Goal: Use online tool/utility: Utilize a website feature to perform a specific function

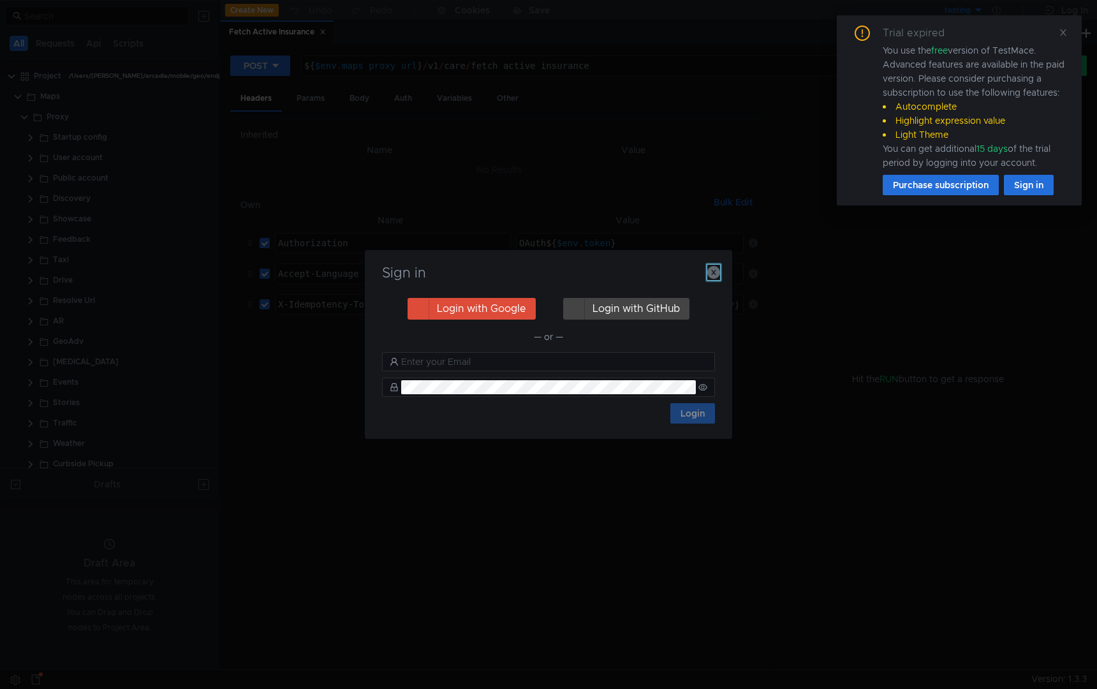
click at [718, 276] on icon "button" at bounding box center [714, 272] width 13 height 13
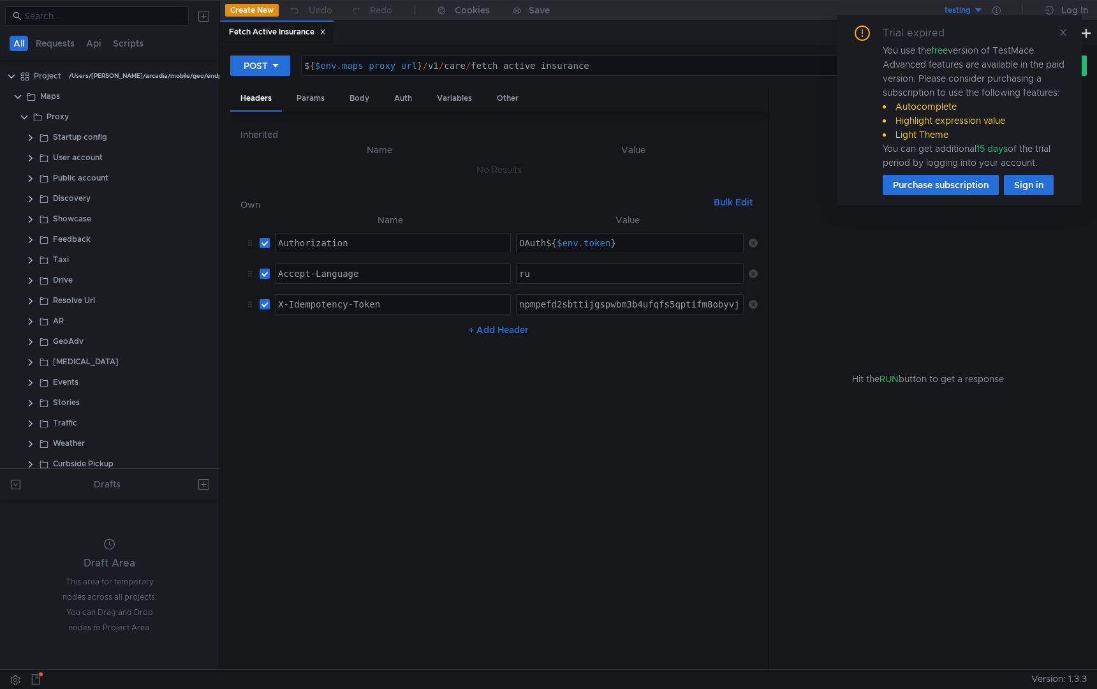
drag, startPoint x: 503, startPoint y: 64, endPoint x: 621, endPoint y: 71, distance: 118.2
click at [724, 72] on div "${ $env . maps_proxy_url } / v1 / care / fetch_active_insurance" at bounding box center [650, 76] width 696 height 31
type textarea "${$env.maps_proxy_url}/v1/care/fetch_state"
click at [1062, 34] on icon at bounding box center [1063, 32] width 9 height 9
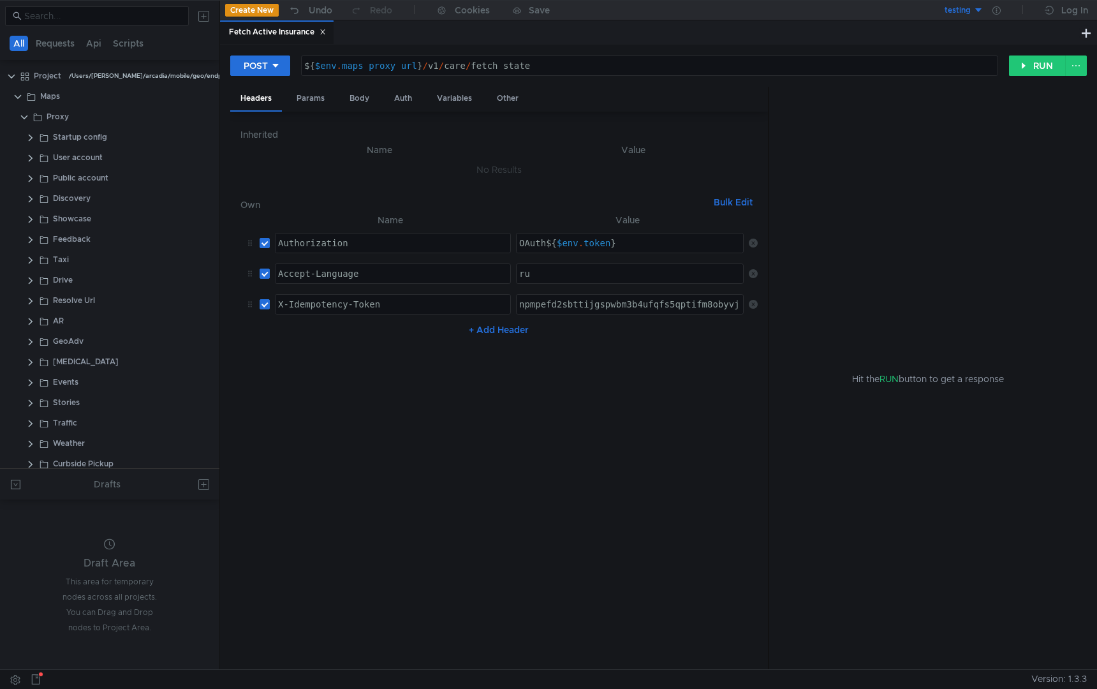
click at [981, 7] on button "testing" at bounding box center [939, 10] width 89 height 20
click at [914, 59] on li "production" at bounding box center [939, 57] width 89 height 20
click at [1030, 70] on button "RUN" at bounding box center [1037, 66] width 57 height 20
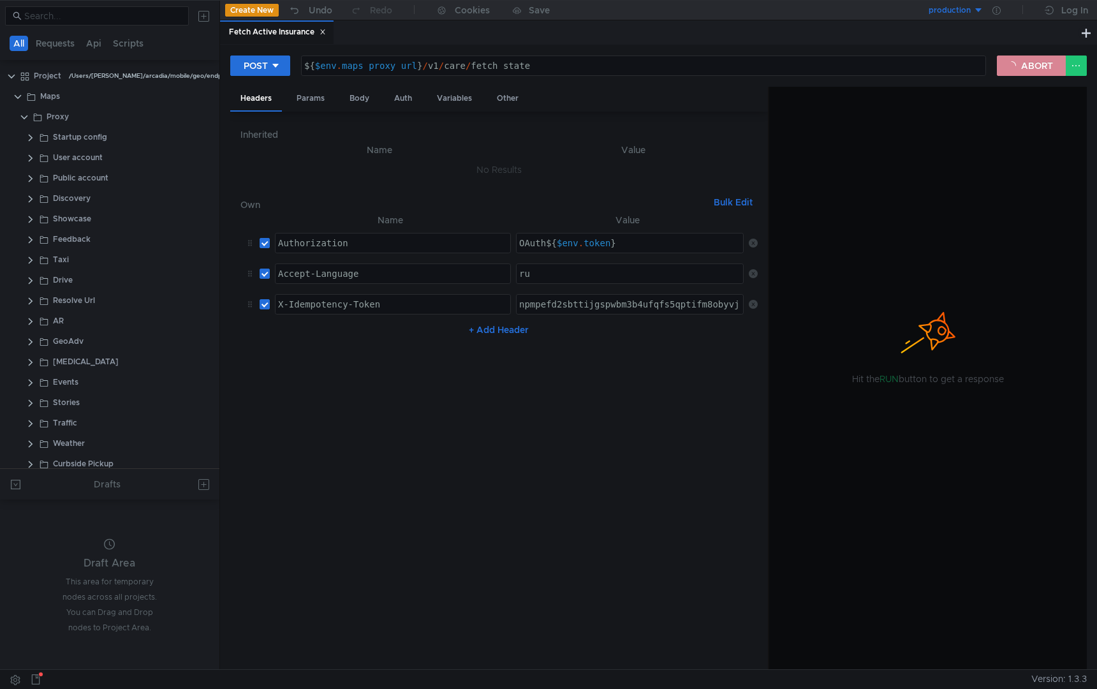
click at [1025, 63] on button "ABORT" at bounding box center [1031, 66] width 69 height 20
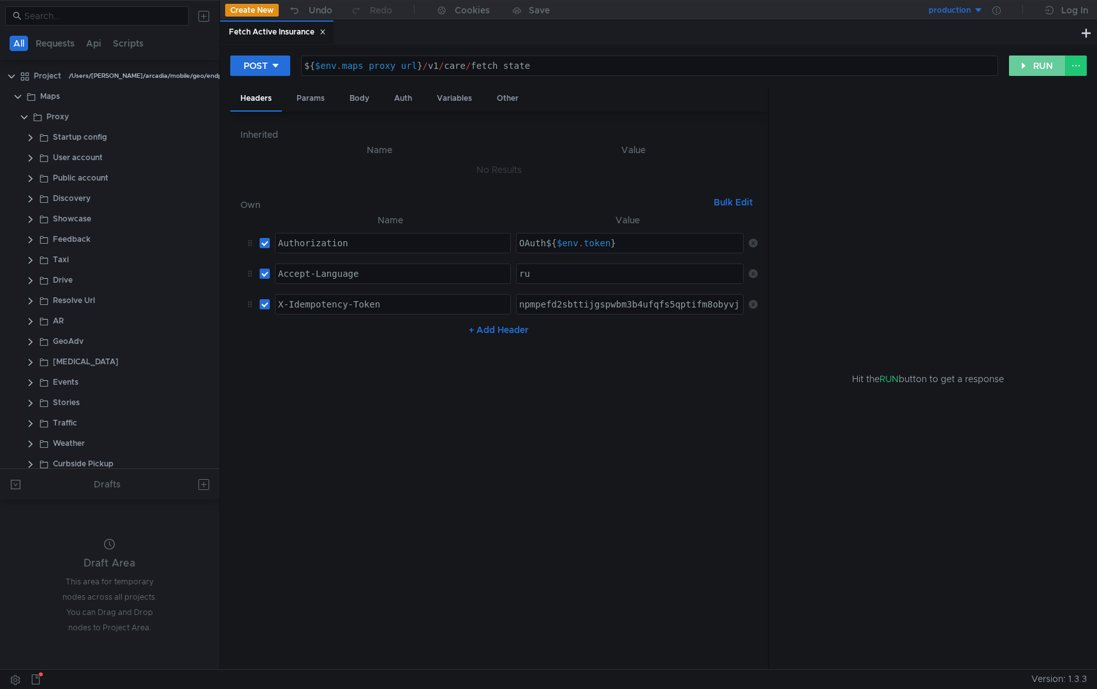
click at [1025, 67] on button "RUN" at bounding box center [1037, 66] width 57 height 20
